Goal: Transaction & Acquisition: Book appointment/travel/reservation

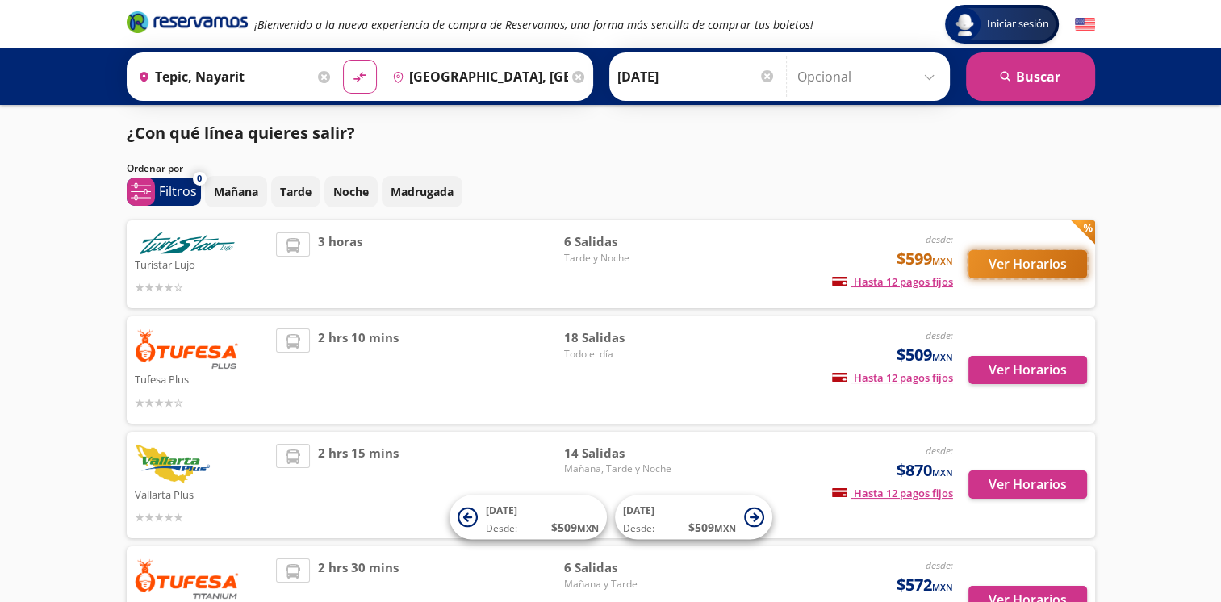
click at [989, 265] on button "Ver Horarios" at bounding box center [1027, 264] width 119 height 28
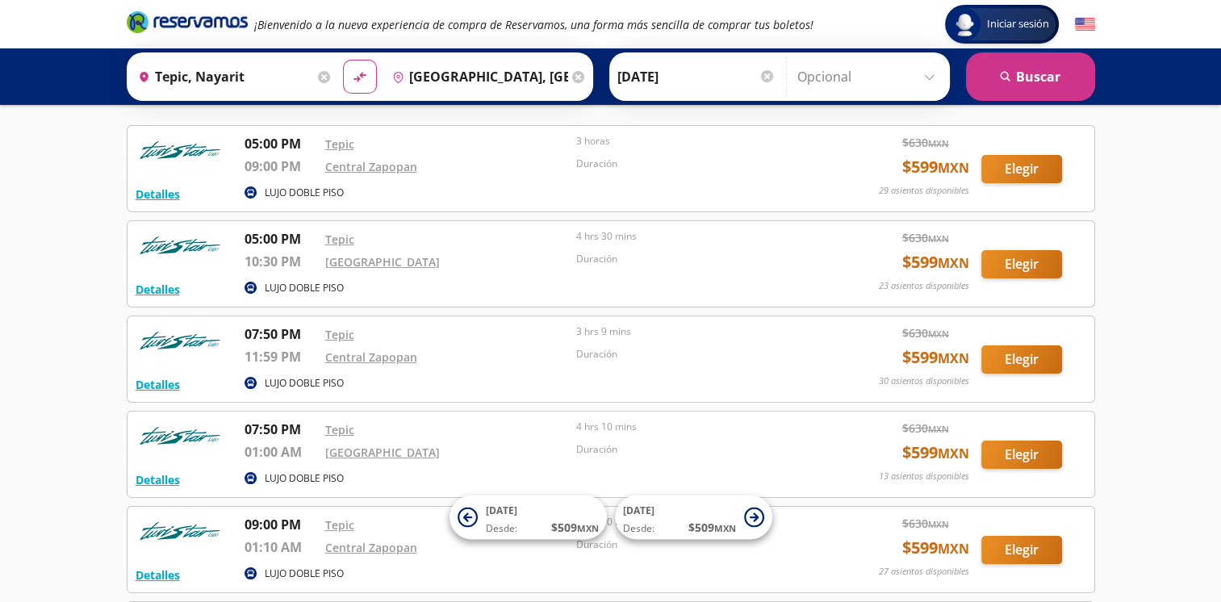
scroll to position [61, 0]
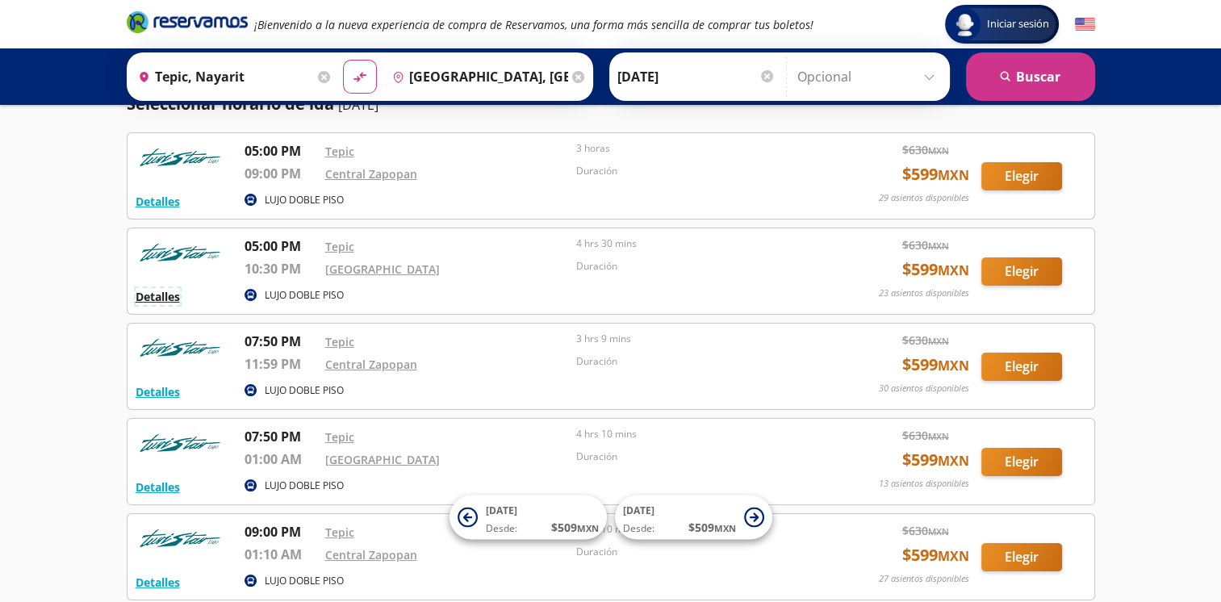
click at [168, 299] on button "Detalles" at bounding box center [158, 296] width 44 height 17
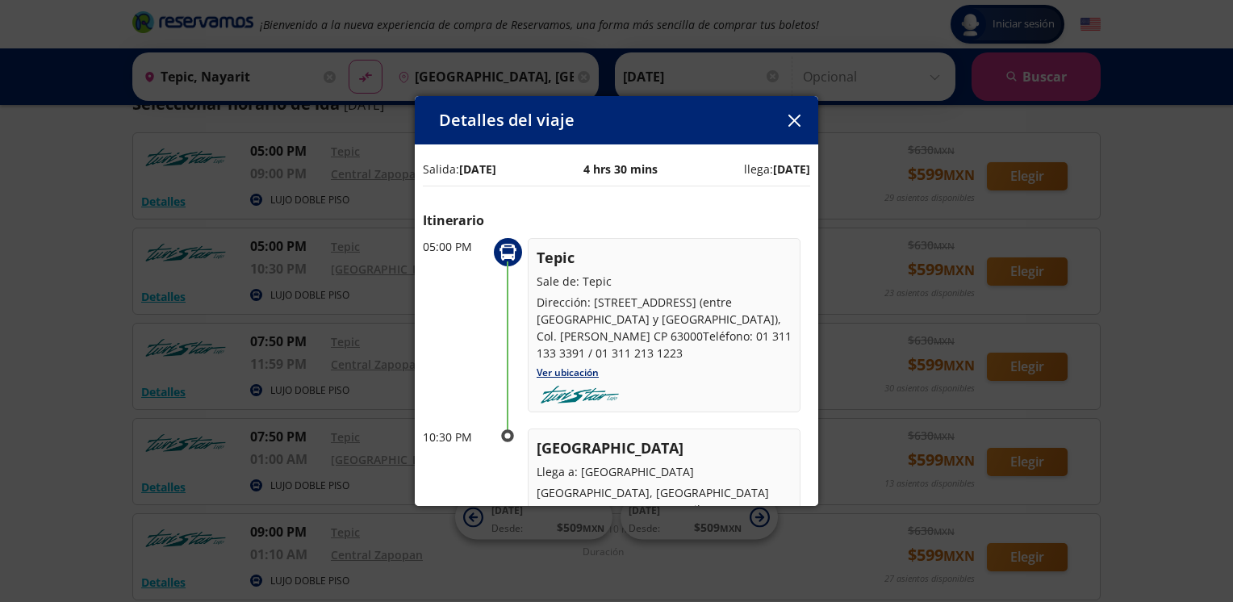
click at [790, 123] on icon "button" at bounding box center [794, 121] width 12 height 12
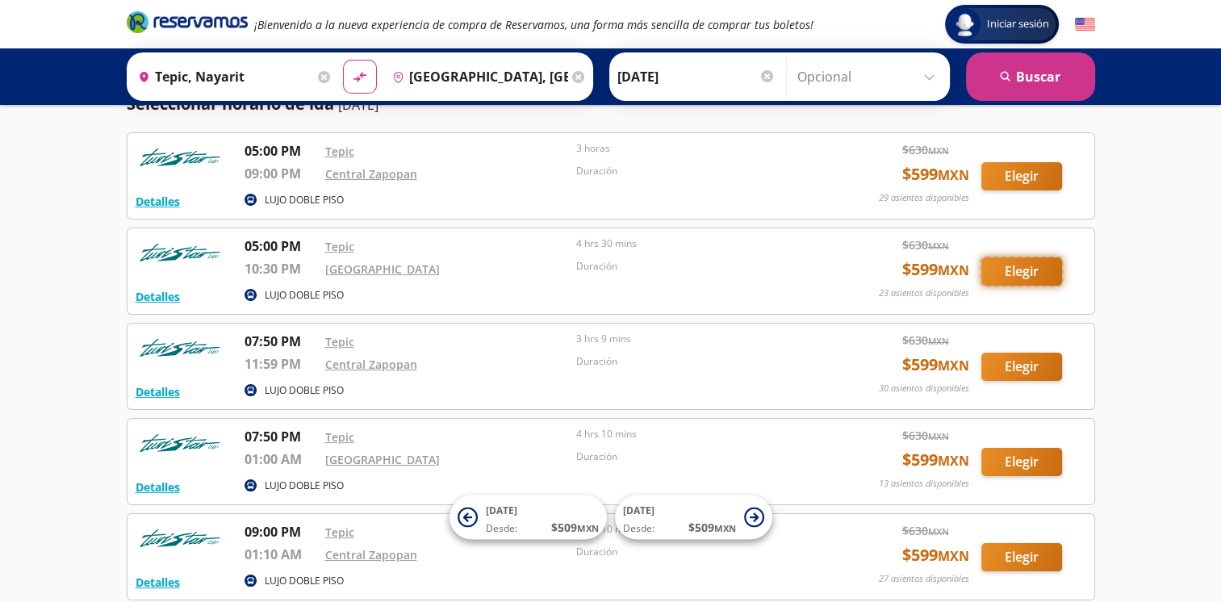
click at [991, 273] on button "Elegir" at bounding box center [1021, 271] width 81 height 28
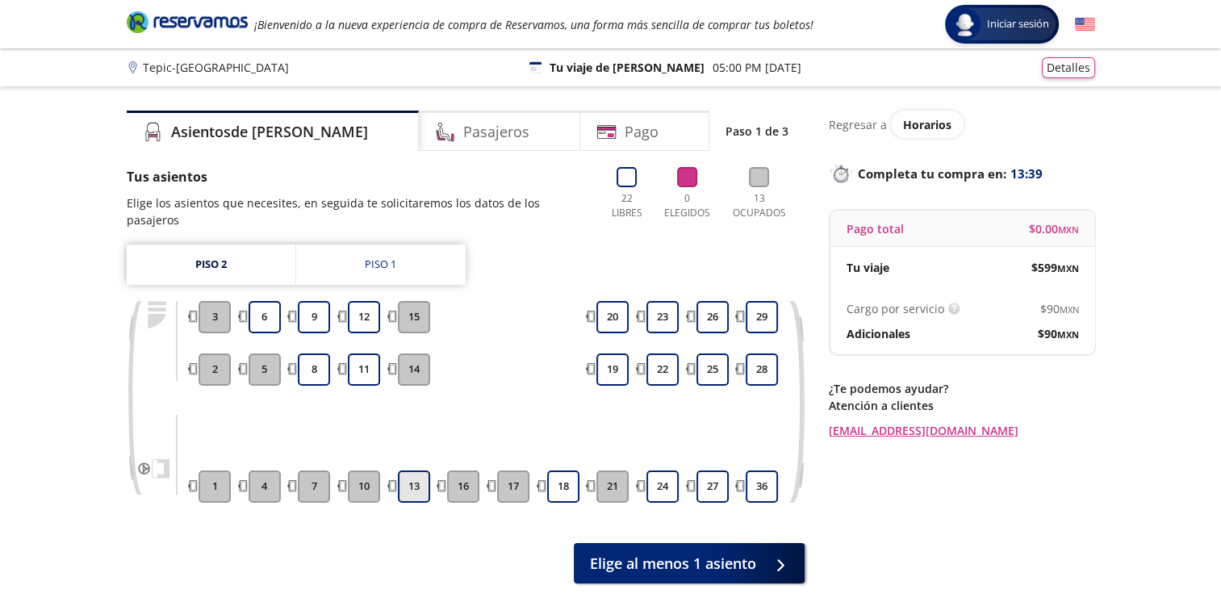
click at [421, 479] on button "13" at bounding box center [414, 486] width 32 height 32
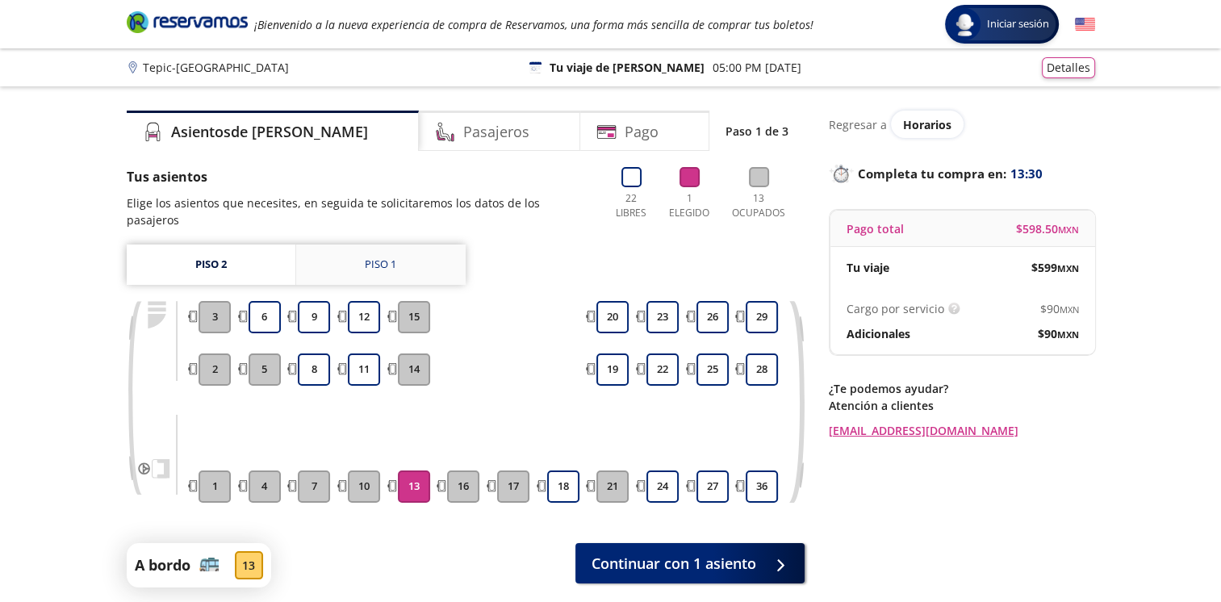
click at [386, 257] on div "Piso 1" at bounding box center [380, 265] width 31 height 16
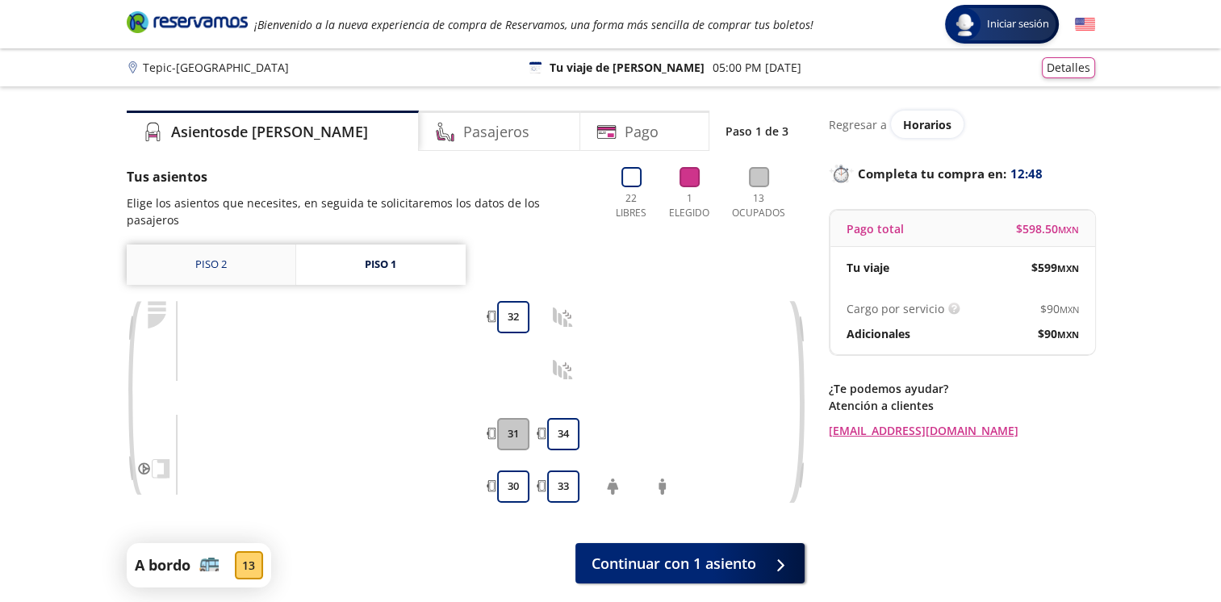
click at [204, 248] on link "Piso 2" at bounding box center [211, 265] width 169 height 40
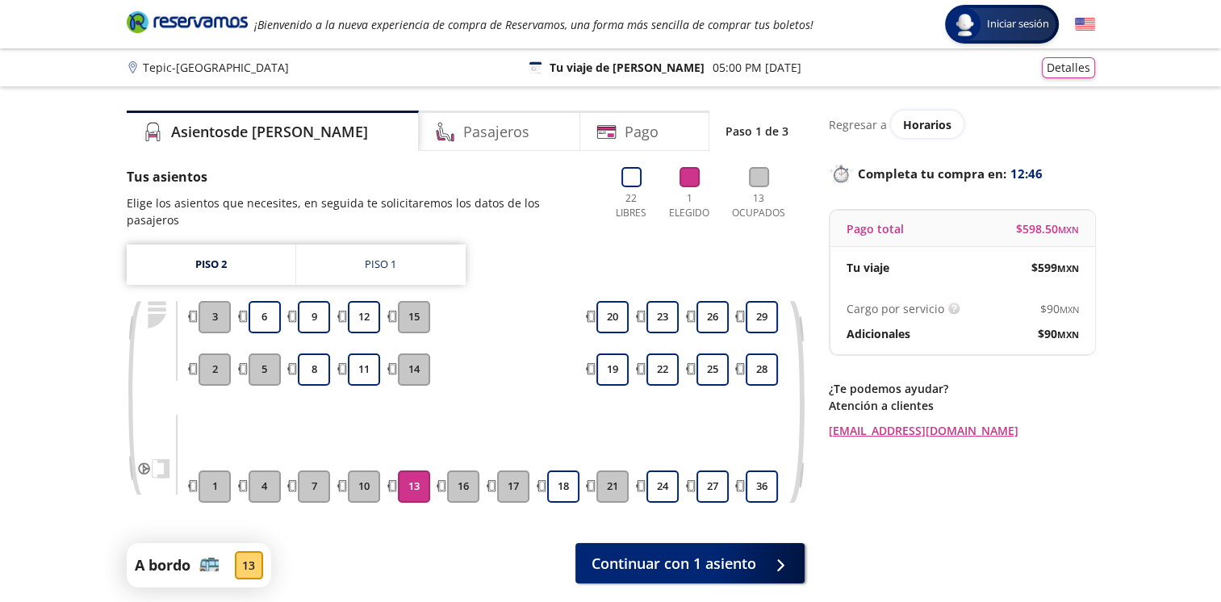
click at [420, 478] on button "13" at bounding box center [414, 486] width 32 height 32
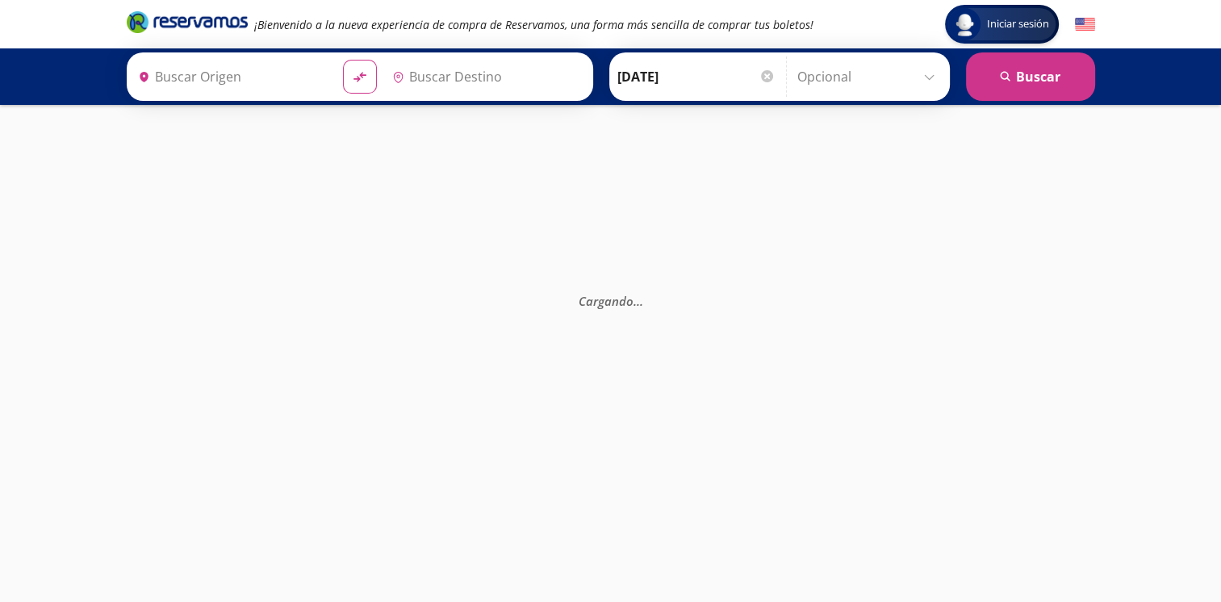
type input "Tepic, Nayarit"
type input "[GEOGRAPHIC_DATA], [GEOGRAPHIC_DATA]"
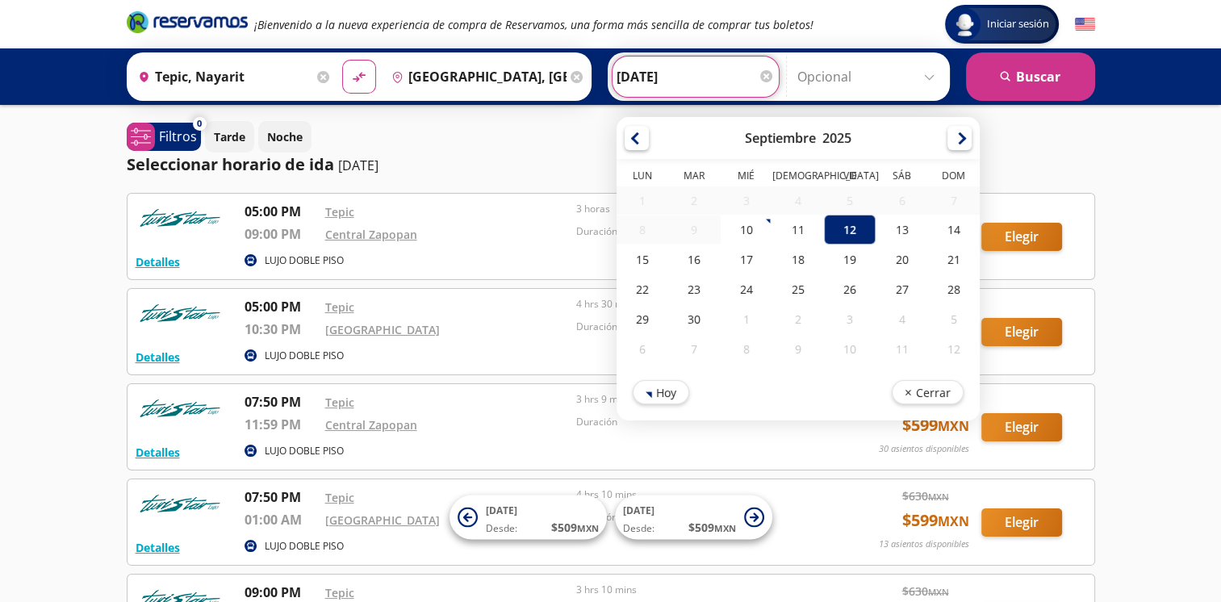
click at [740, 74] on input "[DATE]" at bounding box center [696, 76] width 158 height 40
click at [888, 232] on div "13" at bounding box center [902, 230] width 52 height 30
type input "[DATE]"
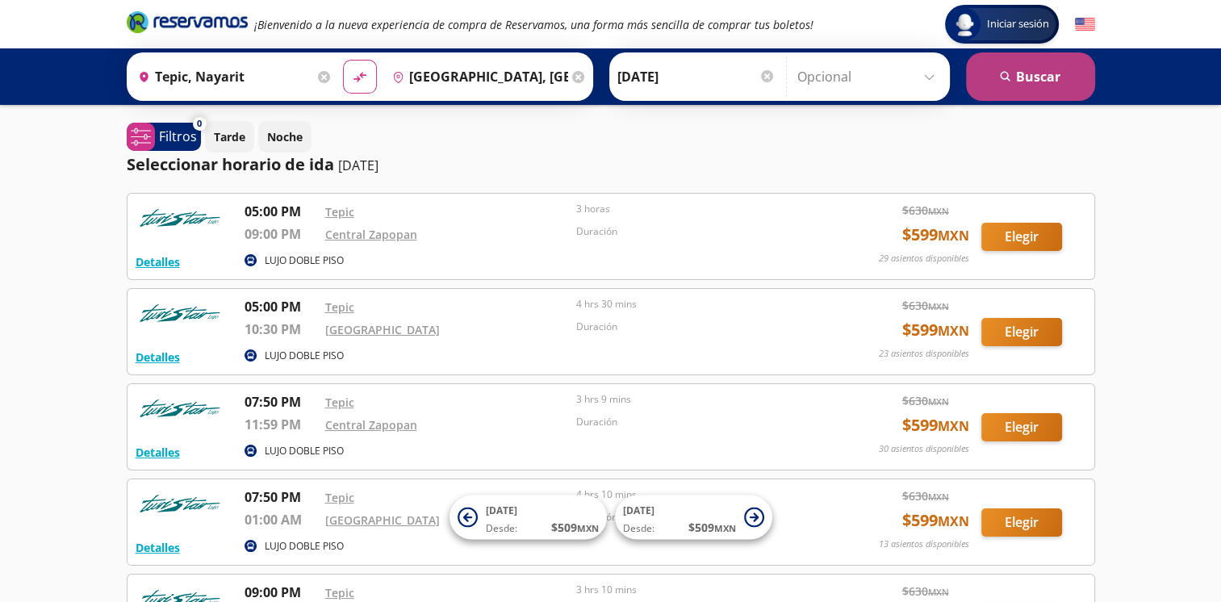
click at [1000, 90] on button "search [GEOGRAPHIC_DATA]" at bounding box center [1030, 76] width 129 height 48
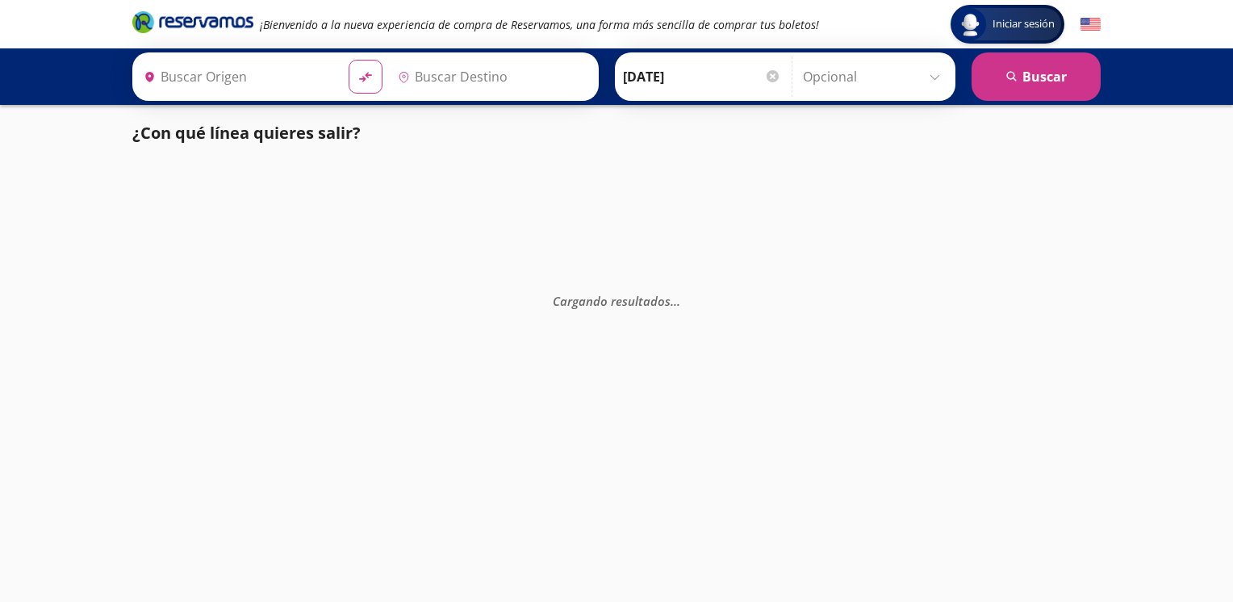
type input "[GEOGRAPHIC_DATA], [GEOGRAPHIC_DATA]"
type input "Tepic, Nayarit"
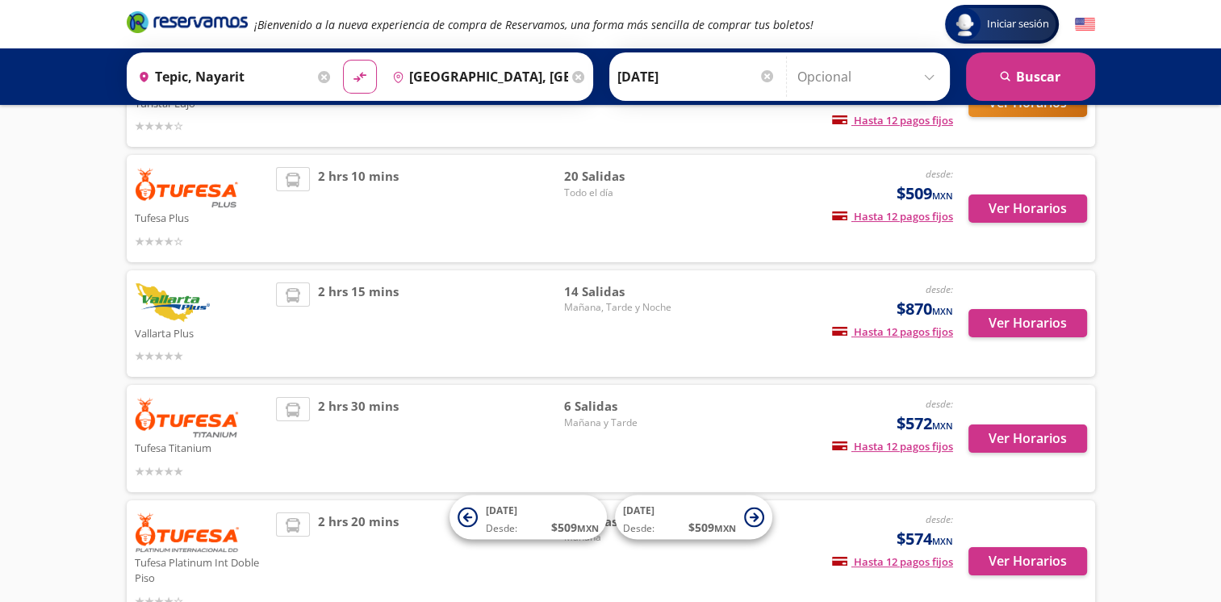
scroll to position [242, 0]
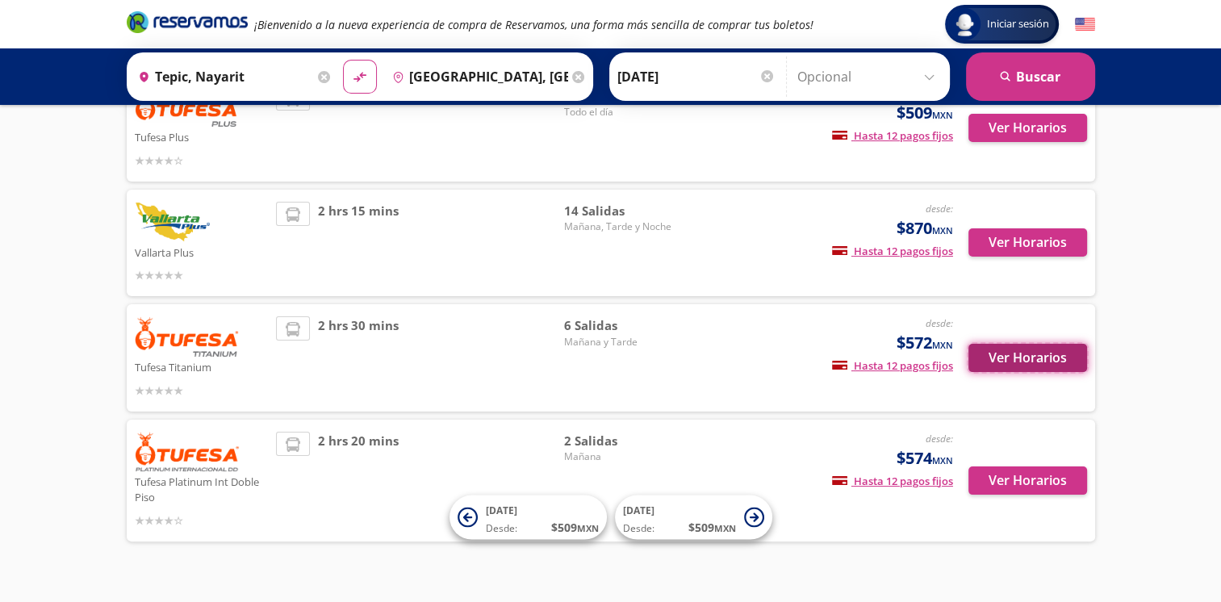
click at [1040, 363] on button "Ver Horarios" at bounding box center [1027, 358] width 119 height 28
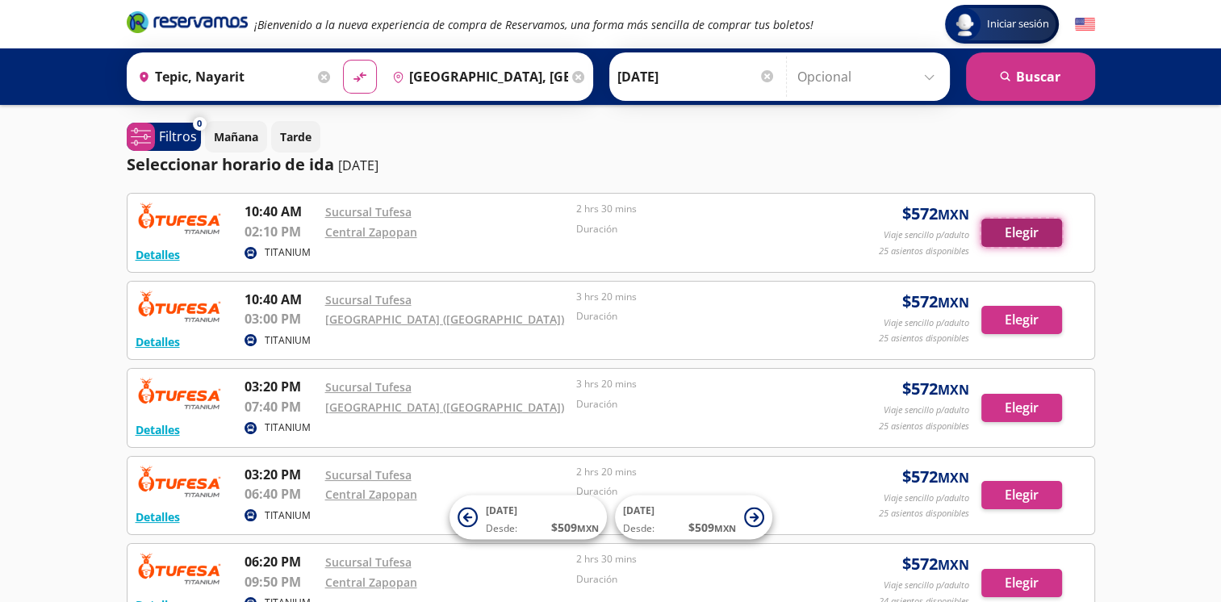
click at [997, 232] on button "Elegir" at bounding box center [1021, 233] width 81 height 28
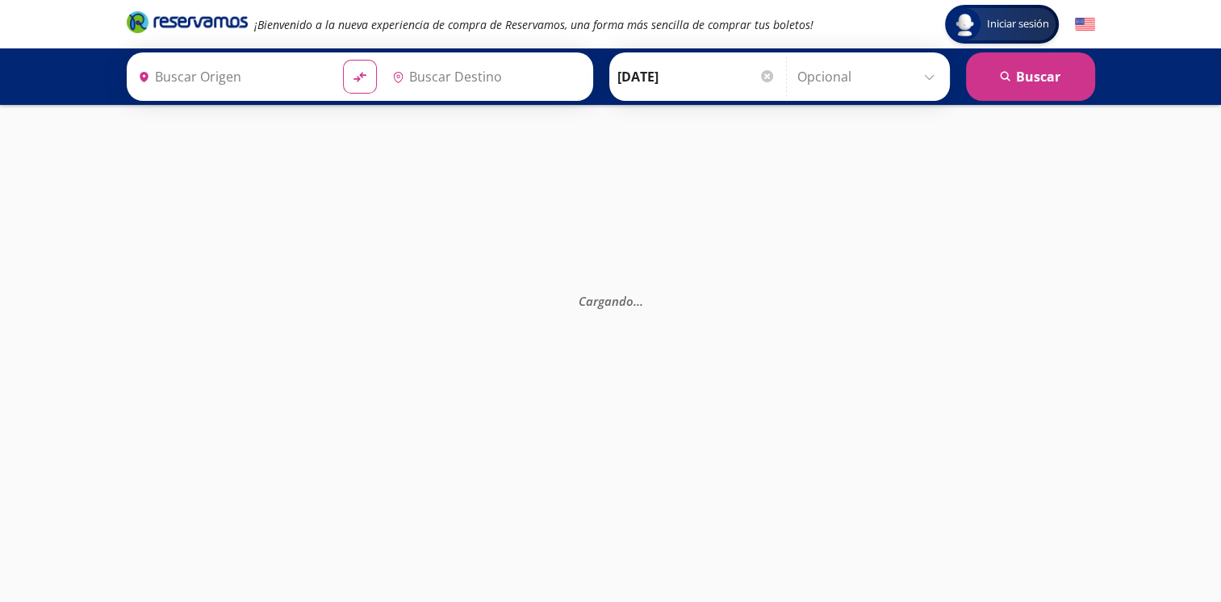
type input "Tepic, Nayarit"
type input "[GEOGRAPHIC_DATA], [GEOGRAPHIC_DATA]"
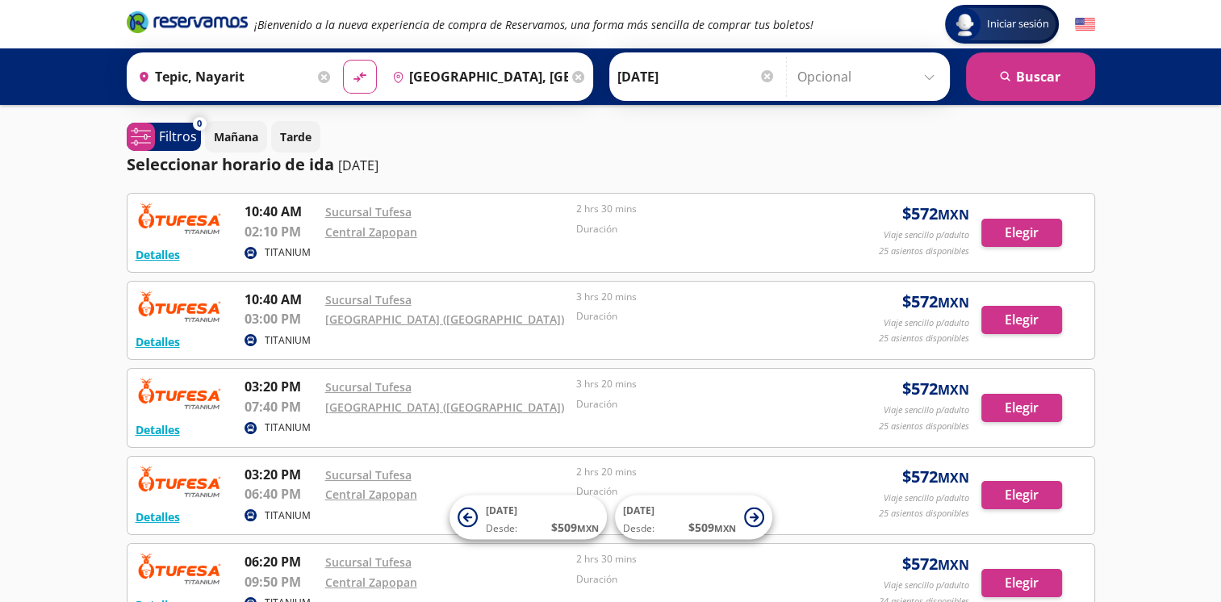
scroll to position [242, 0]
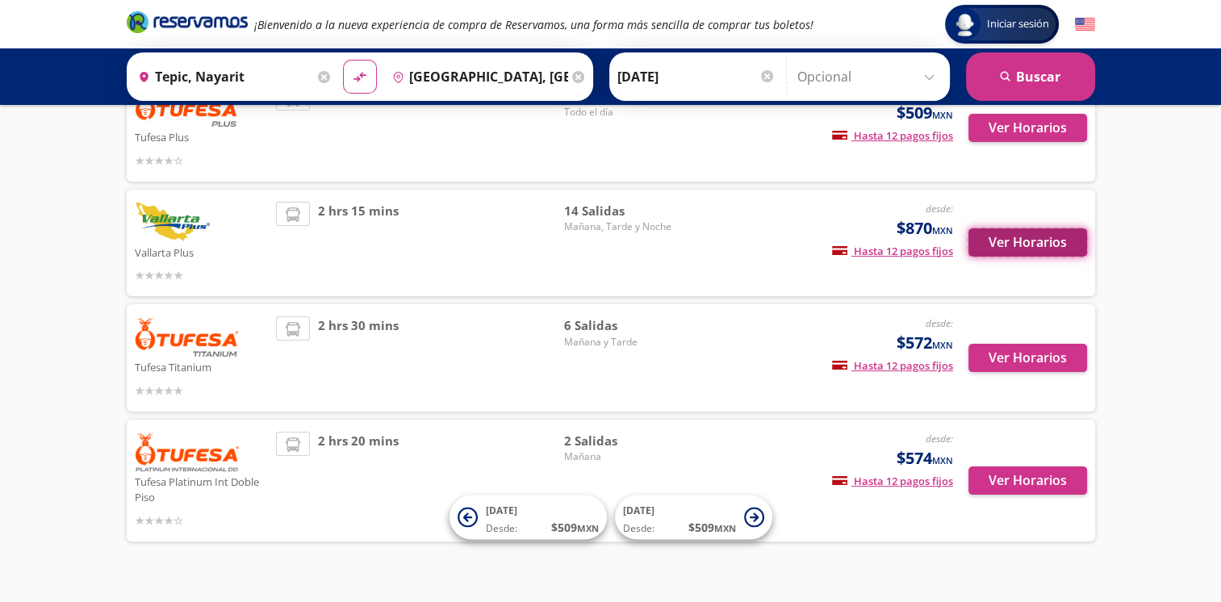
click at [1020, 250] on button "Ver Horarios" at bounding box center [1027, 242] width 119 height 28
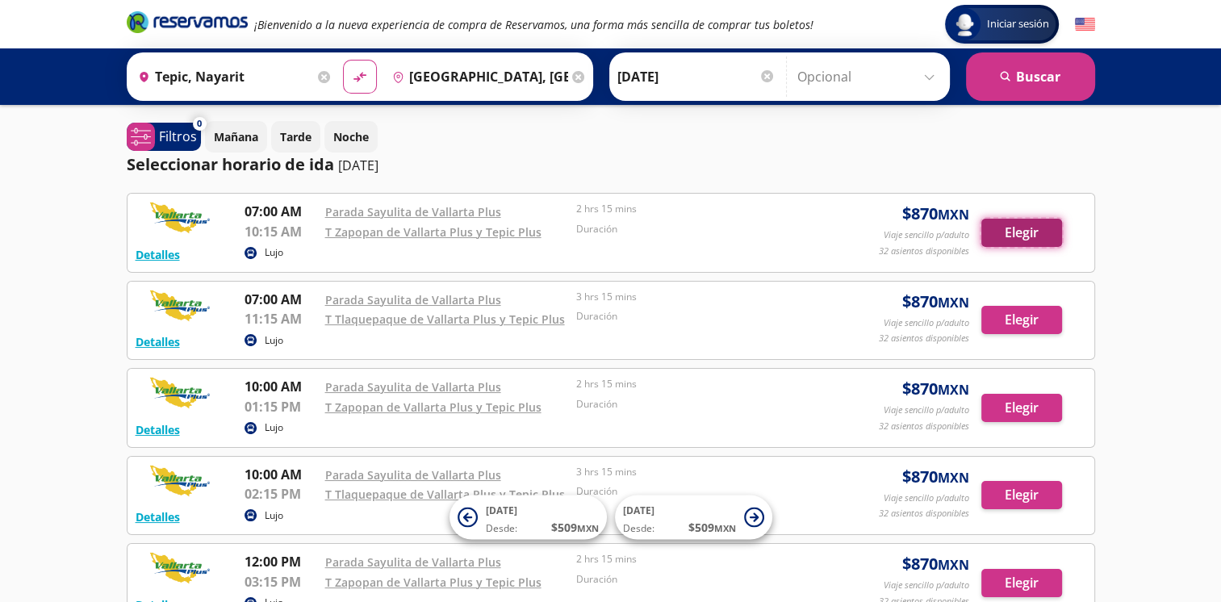
click at [1001, 239] on button "Elegir" at bounding box center [1021, 233] width 81 height 28
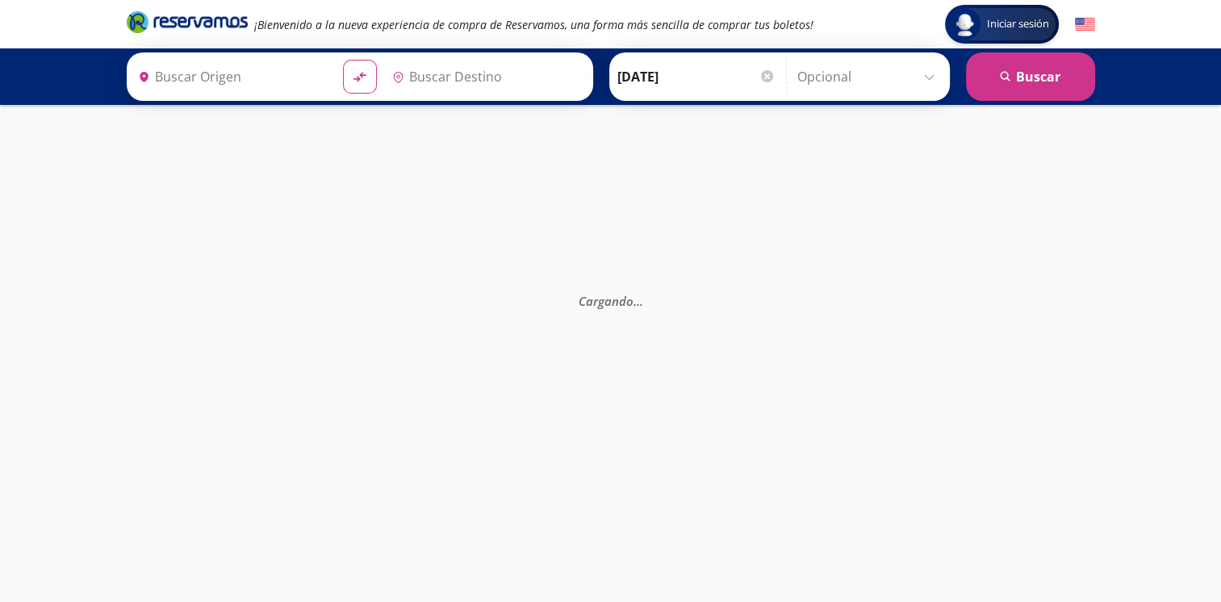
type input "Tepic, Nayarit"
type input "[GEOGRAPHIC_DATA], [GEOGRAPHIC_DATA]"
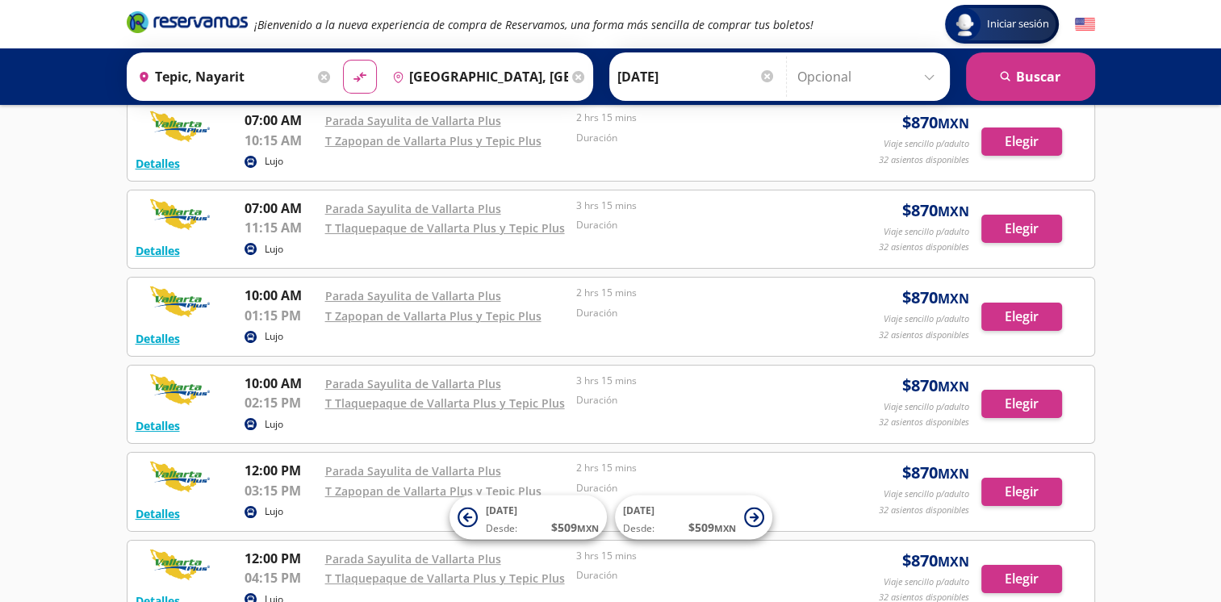
scroll to position [161, 0]
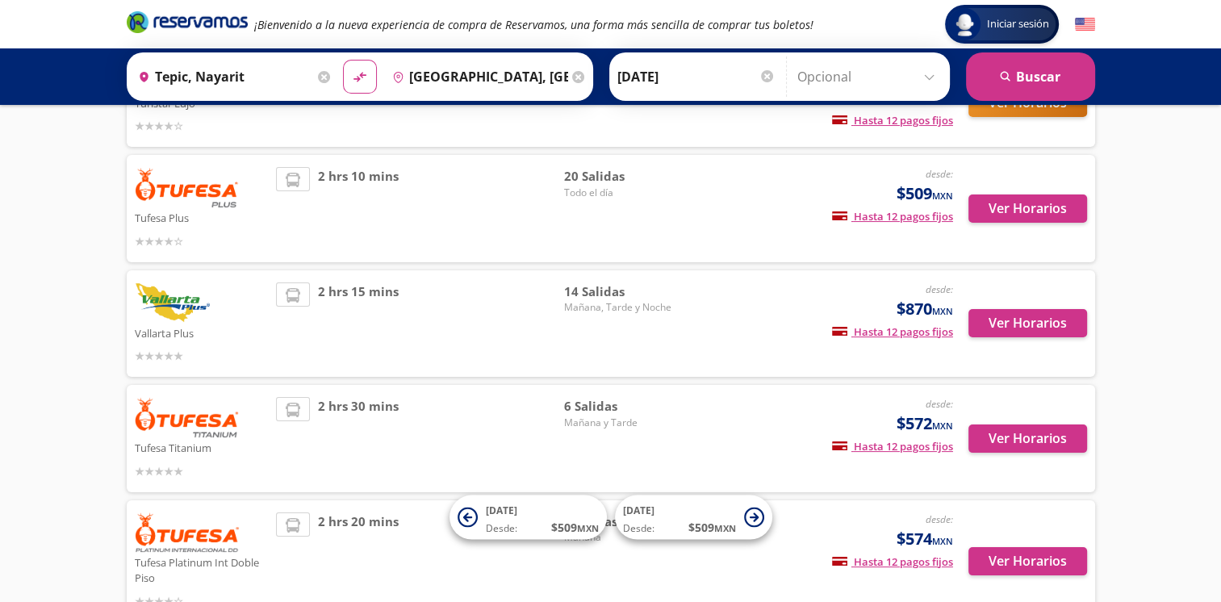
scroll to position [242, 0]
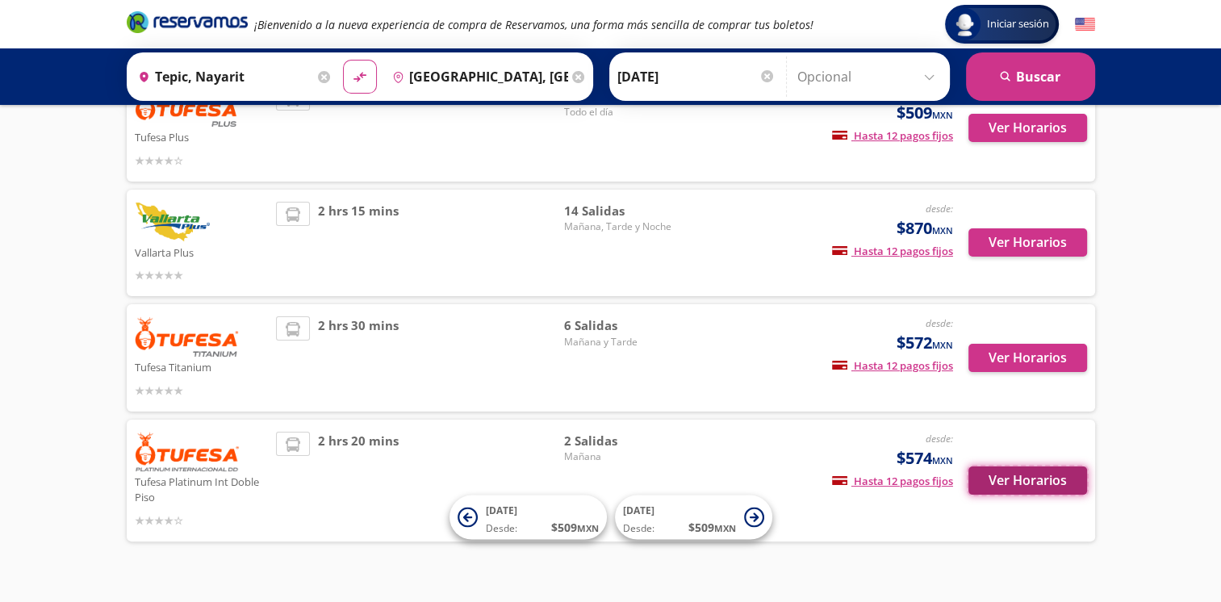
click at [1011, 485] on button "Ver Horarios" at bounding box center [1027, 480] width 119 height 28
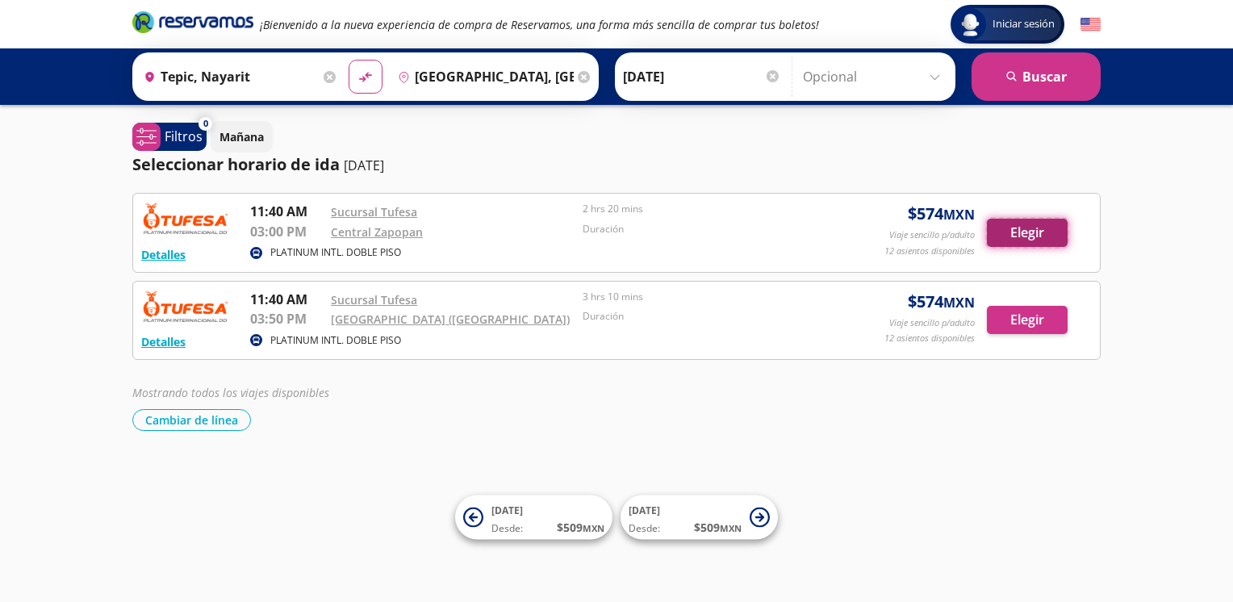
click at [1004, 231] on button "Elegir" at bounding box center [1027, 233] width 81 height 28
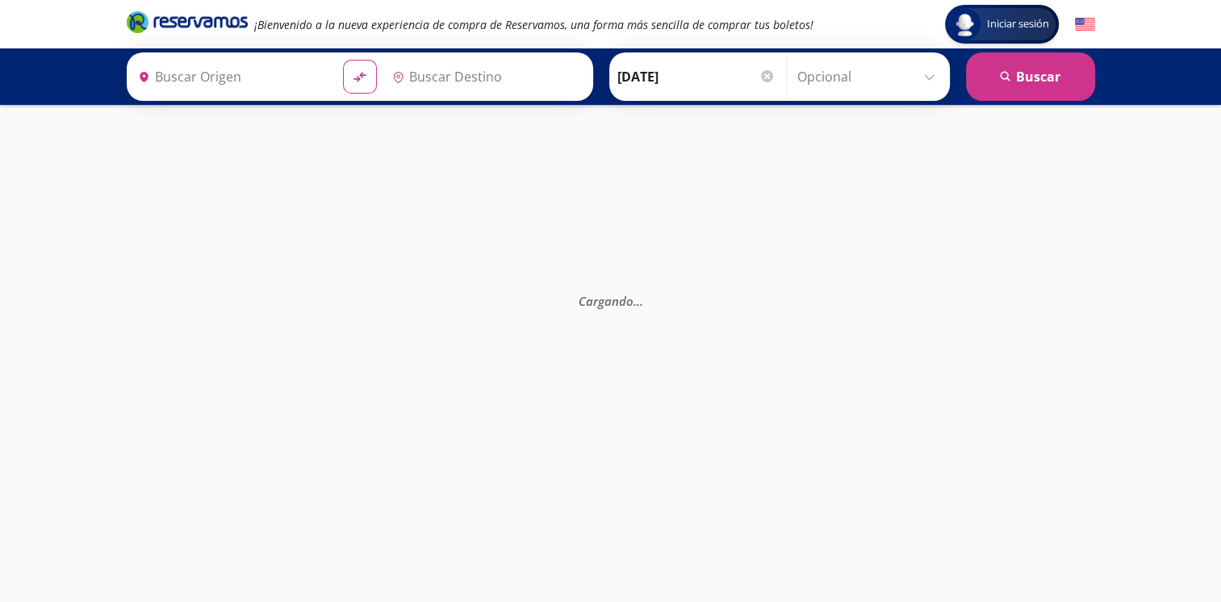
type input "[GEOGRAPHIC_DATA], [GEOGRAPHIC_DATA]"
type input "Tepic, Nayarit"
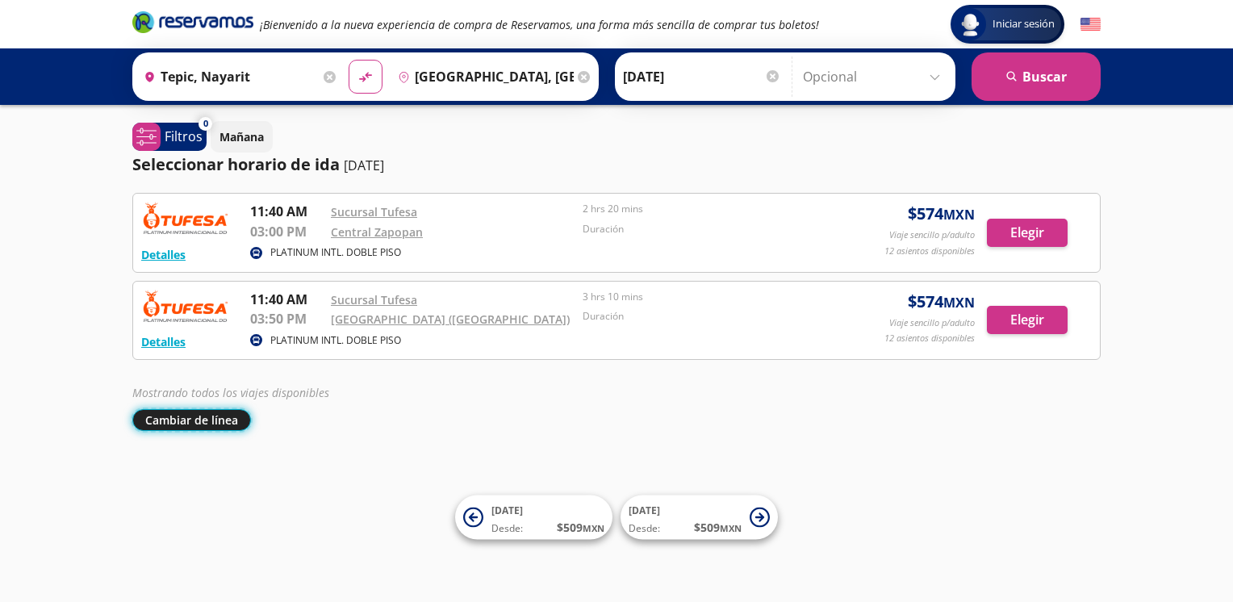
click at [178, 421] on button "Cambiar de línea" at bounding box center [191, 420] width 119 height 22
